Goal: Task Accomplishment & Management: Complete application form

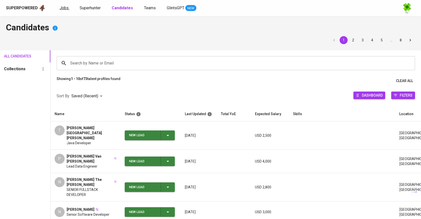
click at [64, 9] on span "Jobs" at bounding box center [64, 8] width 9 height 5
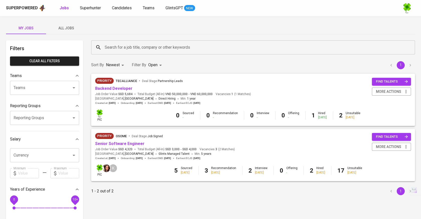
click at [66, 31] on span "All Jobs" at bounding box center [66, 28] width 34 height 6
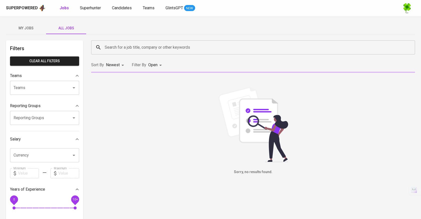
click at [126, 45] on input "Search for a job title, company or other keywords" at bounding box center [254, 48] width 302 height 10
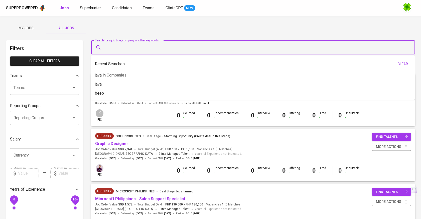
click at [197, 37] on div "Search for a job title, company or other keywords Search for a job title, compa…" at bounding box center [253, 47] width 330 height 20
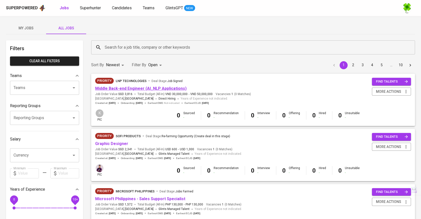
click at [137, 90] on link "Middle Back-end Engineer (AI_NLP Applications)" at bounding box center [140, 88] width 91 height 5
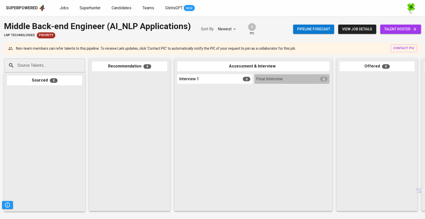
click at [65, 65] on input "Source Talents..." at bounding box center [42, 66] width 53 height 10
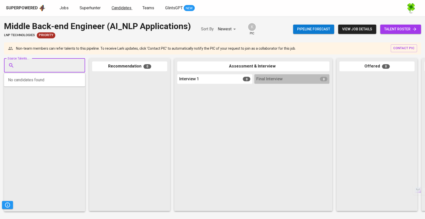
click at [127, 9] on span "Candidates" at bounding box center [122, 8] width 20 height 5
click at [66, 66] on input "Source Talents..." at bounding box center [42, 66] width 53 height 10
paste input "[EMAIL_ADDRESS][DOMAIN_NAME]"
type input "[EMAIL_ADDRESS][DOMAIN_NAME]"
click at [44, 85] on div "ML/AI Engineer" at bounding box center [51, 84] width 60 height 5
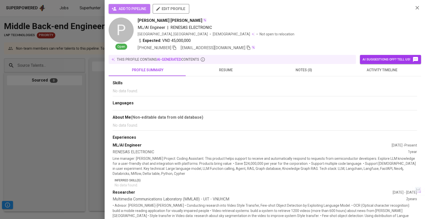
click at [136, 6] on span "add to pipeline" at bounding box center [130, 9] width 34 height 6
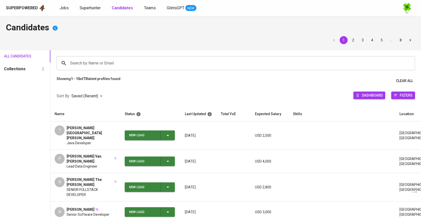
click at [104, 10] on div "Jobs Superhunter Candidates Teams GlintsGPT NEW" at bounding box center [128, 8] width 137 height 6
click at [101, 9] on link "Superhunter" at bounding box center [91, 8] width 22 height 6
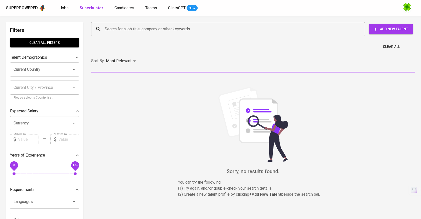
click at [385, 30] on span "Add New Talent" at bounding box center [391, 29] width 36 height 6
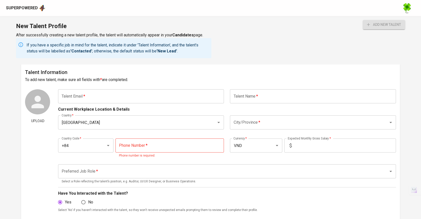
click at [122, 90] on input "text" at bounding box center [141, 96] width 166 height 14
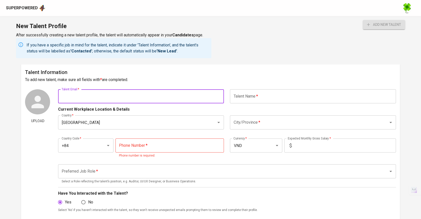
paste input "[EMAIL_ADDRESS][DOMAIN_NAME]"
type input "[EMAIL_ADDRESS][DOMAIN_NAME]"
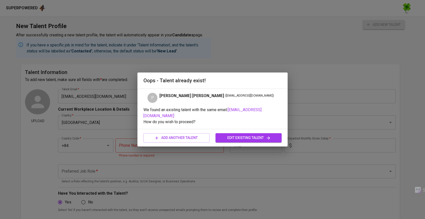
click at [222, 135] on span "edit existing talent" at bounding box center [249, 138] width 58 height 6
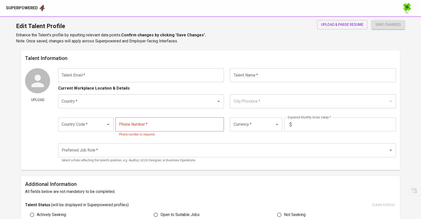
type input "[EMAIL_ADDRESS][DOMAIN_NAME]"
type input "[PERSON_NAME] [PERSON_NAME]"
type input "[GEOGRAPHIC_DATA]"
type input "+84"
type input "VND"
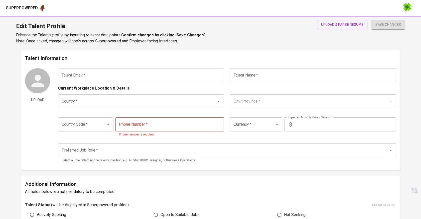
type input "50,000,000"
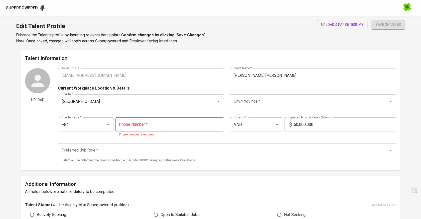
click at [269, 99] on input "City/Province   *" at bounding box center [305, 101] width 147 height 10
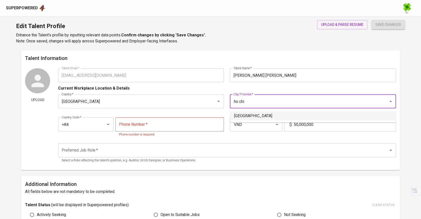
click at [260, 114] on li "[GEOGRAPHIC_DATA]" at bounding box center [313, 115] width 166 height 9
type input "[GEOGRAPHIC_DATA]"
click at [192, 125] on input "tel" at bounding box center [169, 124] width 109 height 14
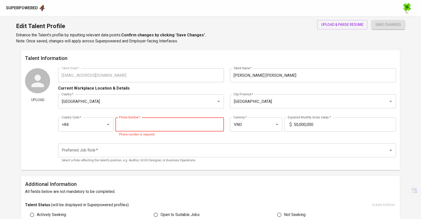
paste input "[PHONE_NUMBER]"
type input "[PHONE_NUMBER]"
click at [318, 121] on input "50,000,000" at bounding box center [345, 124] width 102 height 14
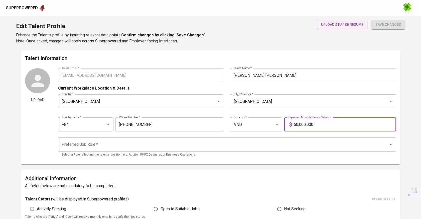
drag, startPoint x: 325, startPoint y: 125, endPoint x: 288, endPoint y: 126, distance: 37.1
click at [288, 126] on div "50,000,000 Expected Monthly Gross Salary *" at bounding box center [340, 124] width 112 height 14
type input "42,000,000"
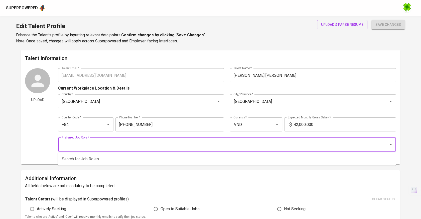
click at [209, 148] on input "Preferred Job Role   *" at bounding box center [219, 145] width 319 height 10
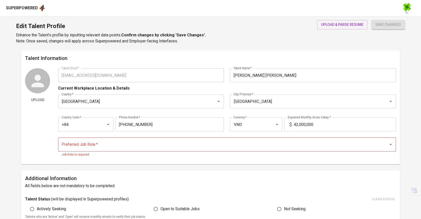
click at [233, 136] on div "Preferred Job Role   * Preferred Job Role * Job Role is required." at bounding box center [227, 147] width 338 height 26
click at [221, 149] on div "Preferred Job Role *" at bounding box center [227, 144] width 338 height 14
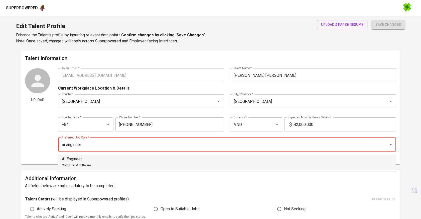
click at [147, 159] on li "AI Engineer Computer & Software" at bounding box center [227, 161] width 338 height 15
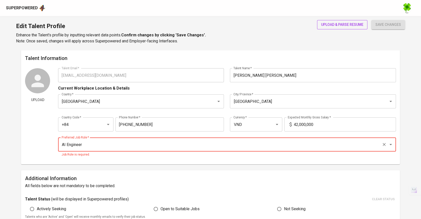
type input "AI Engineer"
click at [355, 25] on span "upload & parse resume" at bounding box center [342, 25] width 42 height 6
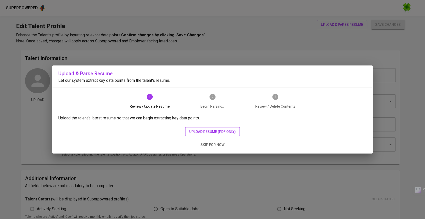
click at [217, 133] on span "upload resume (pdf only)" at bounding box center [212, 132] width 47 height 6
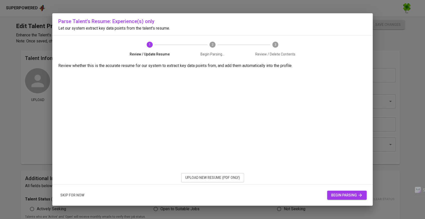
click at [345, 198] on span "begin parsing" at bounding box center [347, 195] width 32 height 6
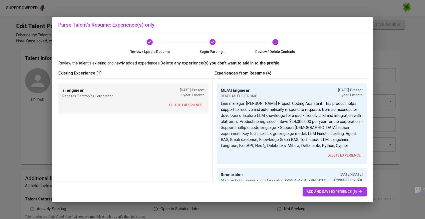
click at [192, 105] on span "delete experience" at bounding box center [185, 105] width 33 height 6
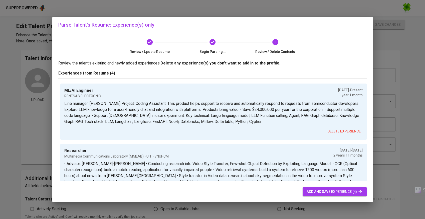
click at [320, 190] on span "add and save experience (4)" at bounding box center [335, 191] width 56 height 6
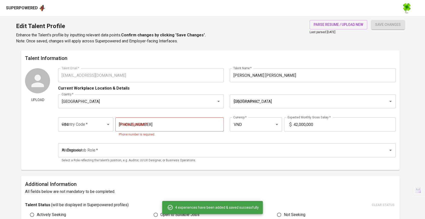
type input "50,000,000"
type input "ML/AI Engineer"
type input "RENESAS ELECTRONIC"
type textarea "Line manager: [PERSON_NAME] Project: Coding Assistant. This product helps suppo…"
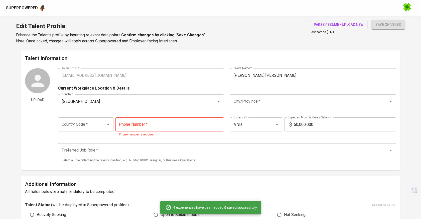
click at [160, 124] on input "tel" at bounding box center [169, 124] width 109 height 14
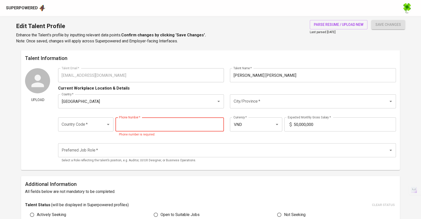
paste input "837890278"
type input "837890278"
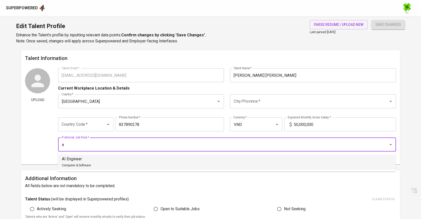
click at [135, 162] on li "AI Engineer Computer & Software" at bounding box center [227, 161] width 338 height 15
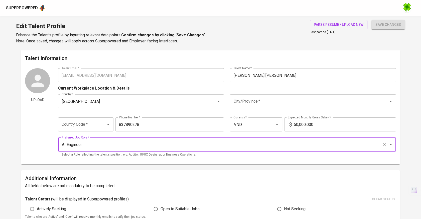
type input "AI Engineer"
click at [383, 26] on span "save changes" at bounding box center [388, 25] width 26 height 6
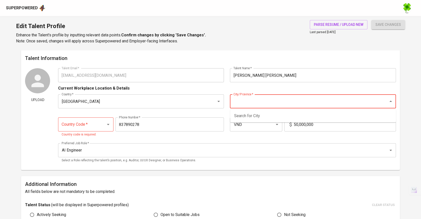
click at [279, 105] on input "City/Province   *" at bounding box center [305, 101] width 147 height 10
click at [284, 119] on li "[GEOGRAPHIC_DATA]" at bounding box center [313, 115] width 166 height 9
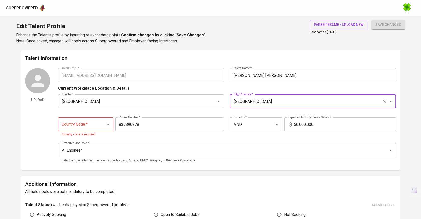
type input "[GEOGRAPHIC_DATA]"
click at [297, 125] on input "50,000,000" at bounding box center [345, 124] width 102 height 14
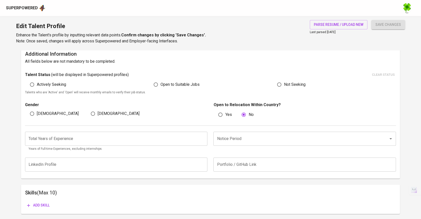
scroll to position [83, 0]
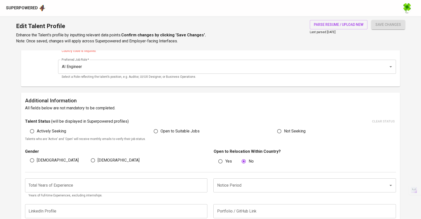
type input "45,000,000"
click at [172, 129] on span "Open to Suitable Jobs" at bounding box center [180, 131] width 39 height 6
click at [161, 129] on input "Open to Suitable Jobs" at bounding box center [156, 131] width 10 height 10
radio input "true"
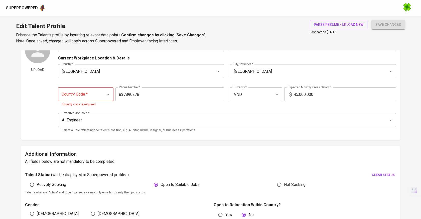
scroll to position [0, 0]
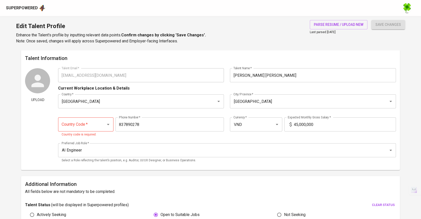
click at [99, 126] on div at bounding box center [104, 124] width 13 height 7
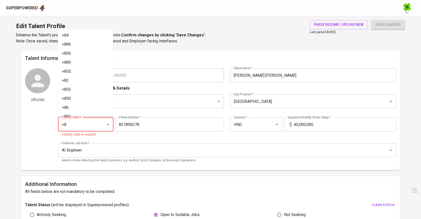
type input "+84"
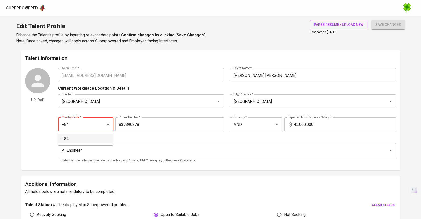
click at [98, 137] on li "+84" at bounding box center [85, 138] width 55 height 9
type input "[PHONE_NUMBER]"
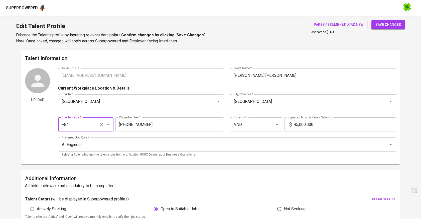
type input "+84"
click at [381, 24] on span "save changes" at bounding box center [388, 25] width 26 height 6
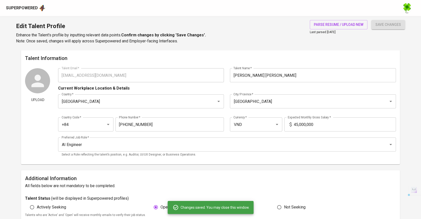
click at [57, 75] on div "Upload Talent Email   * [EMAIL_ADDRESS][DOMAIN_NAME] Talent Email * Talent Name…" at bounding box center [210, 114] width 371 height 92
